Goal: Transaction & Acquisition: Download file/media

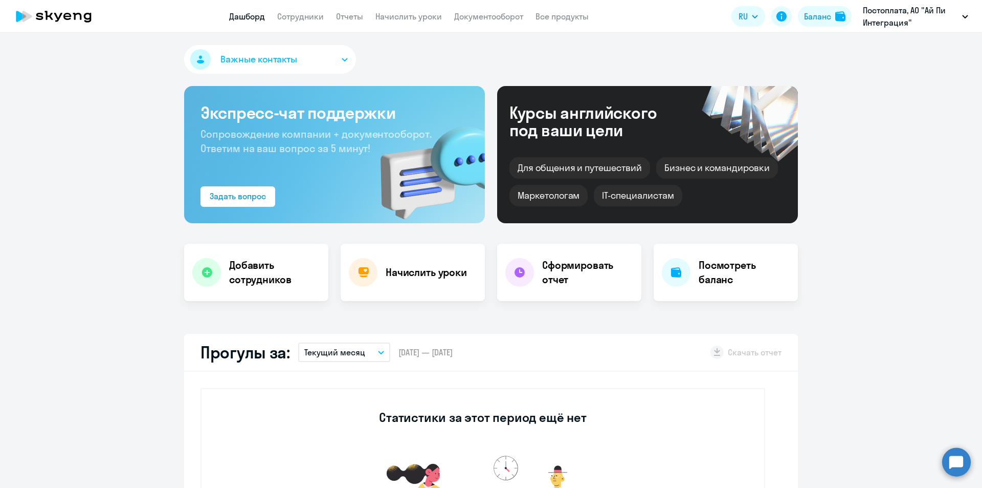
select select "30"
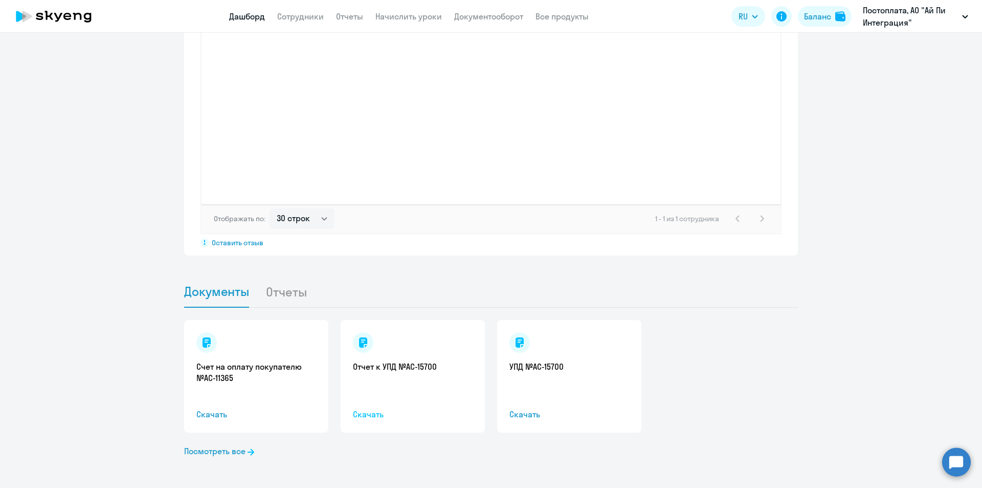
scroll to position [828, 0]
click at [217, 449] on link "Посмотреть все" at bounding box center [219, 449] width 70 height 12
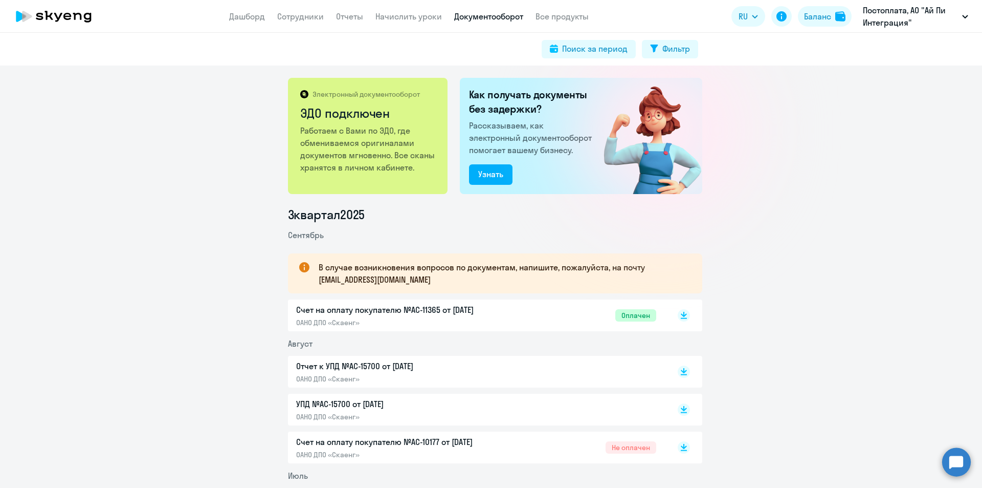
scroll to position [205, 0]
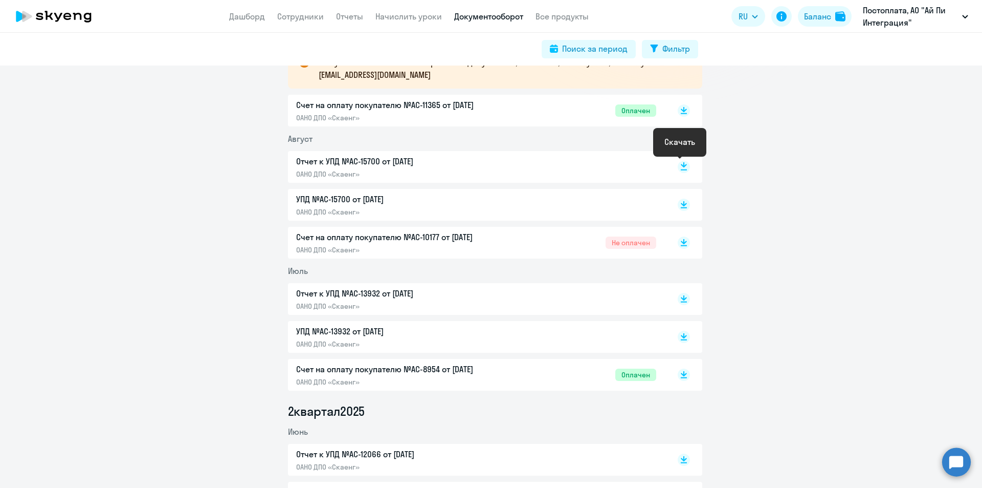
click at [684, 167] on rect at bounding box center [684, 167] width 12 height 12
click at [678, 204] on rect at bounding box center [684, 205] width 12 height 12
